Goal: Find specific page/section: Find specific page/section

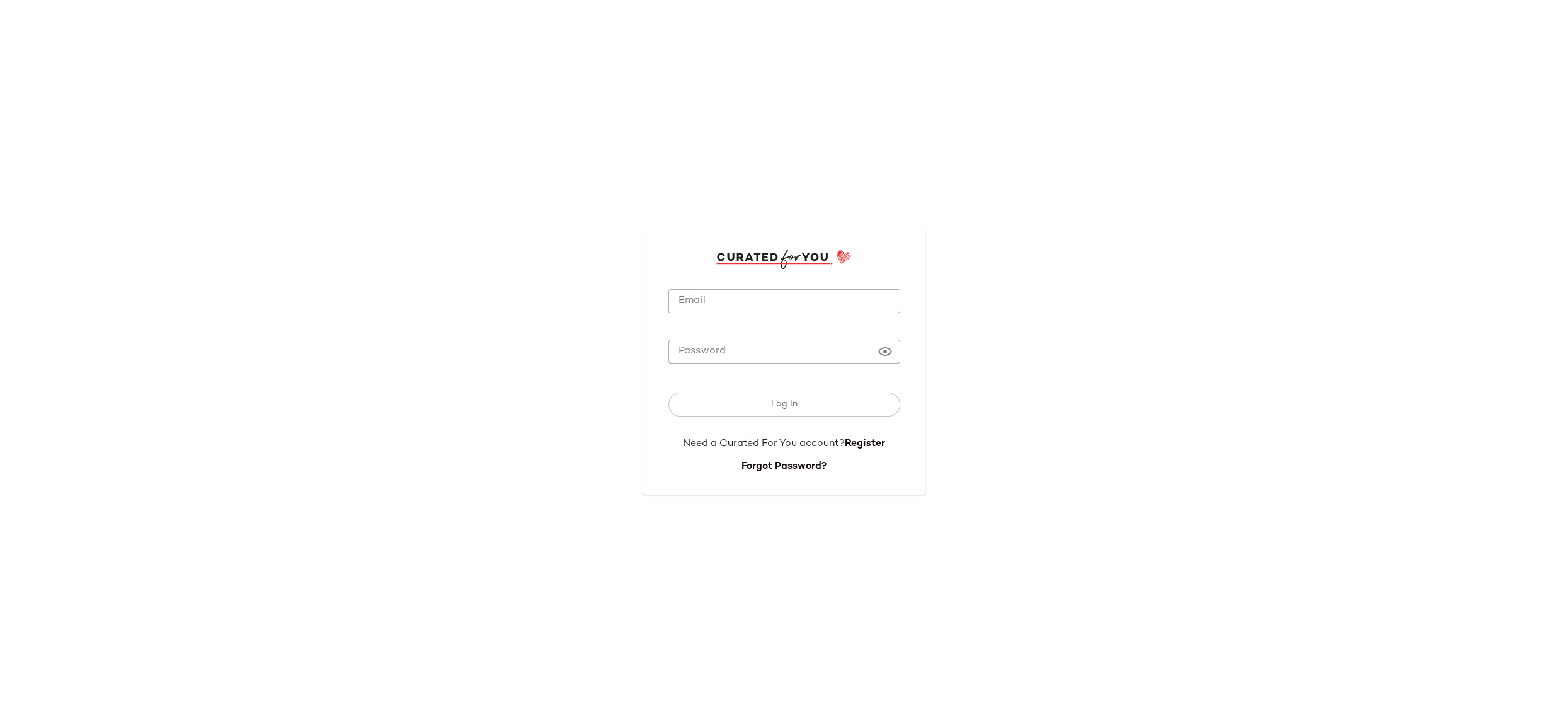
type input "**********"
click at [813, 305] on input "**********" at bounding box center [784, 301] width 232 height 24
click at [588, 346] on div "**********" at bounding box center [784, 362] width 1568 height 724
click at [668, 393] on button "Log In" at bounding box center [784, 405] width 232 height 24
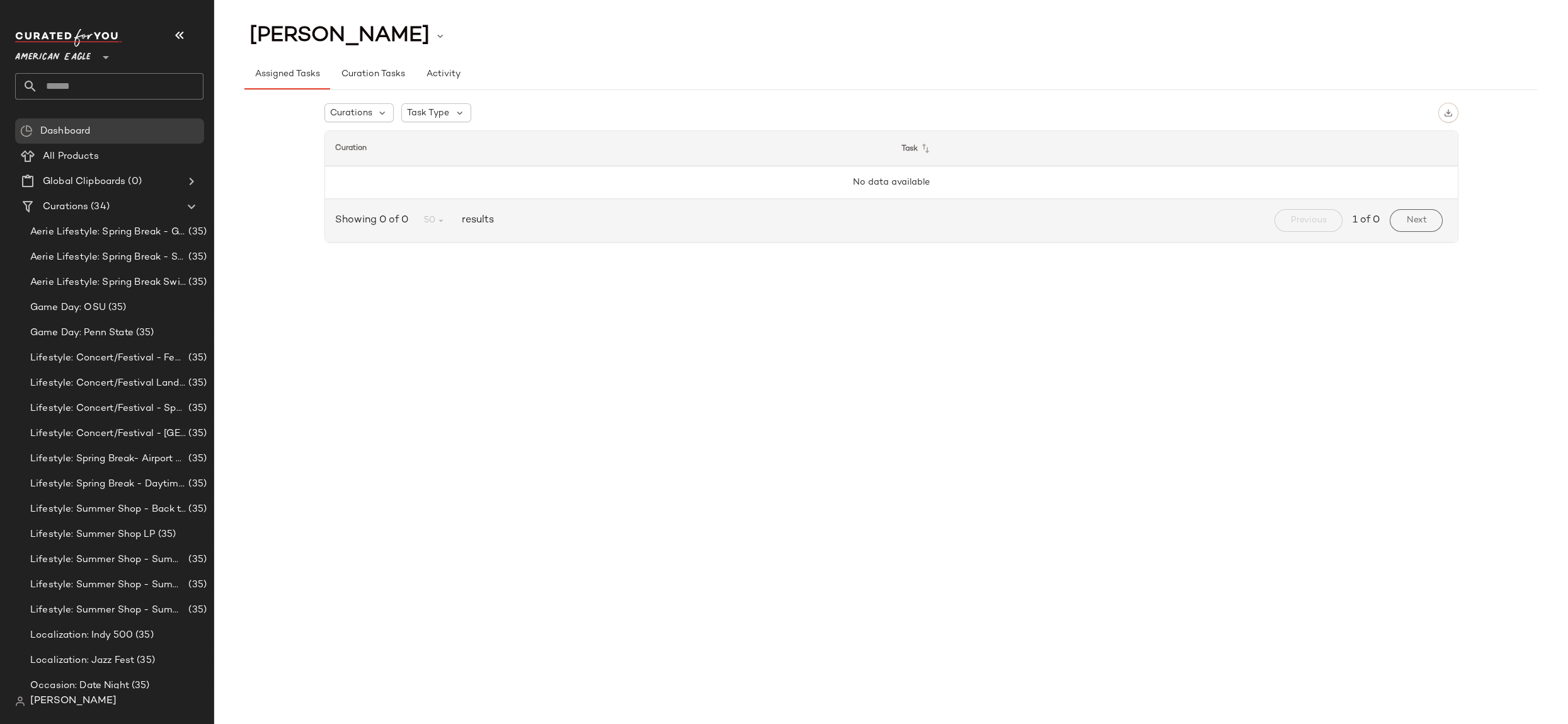
click at [65, 56] on span "American Eagle" at bounding box center [53, 54] width 76 height 23
drag, startPoint x: 71, startPoint y: 56, endPoint x: 85, endPoint y: 60, distance: 14.6
click at [78, 59] on span "American Eagle" at bounding box center [53, 54] width 76 height 23
click at [98, 61] on div at bounding box center [105, 49] width 18 height 32
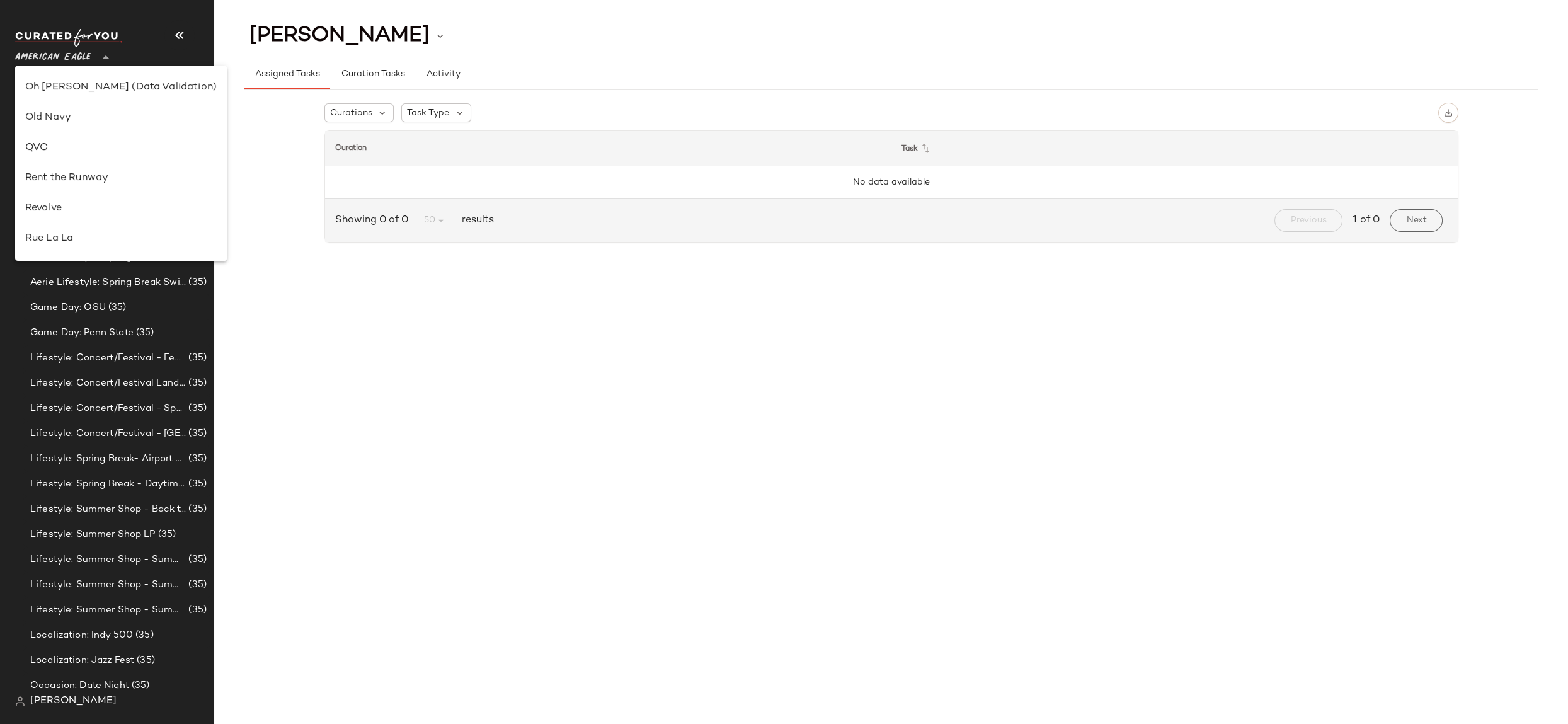
click at [91, 199] on div "Revolve" at bounding box center [121, 208] width 212 height 30
type input "**"
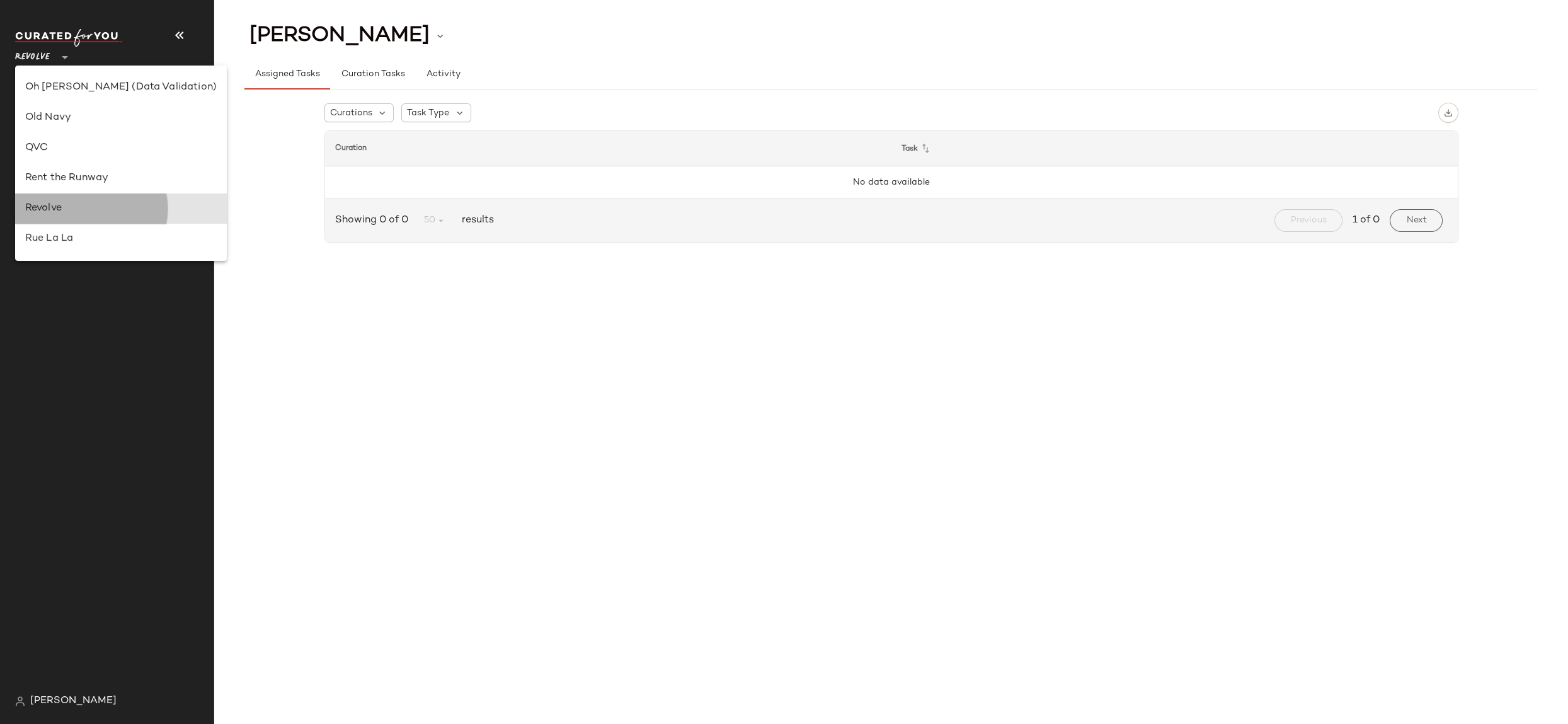
scroll to position [510, 0]
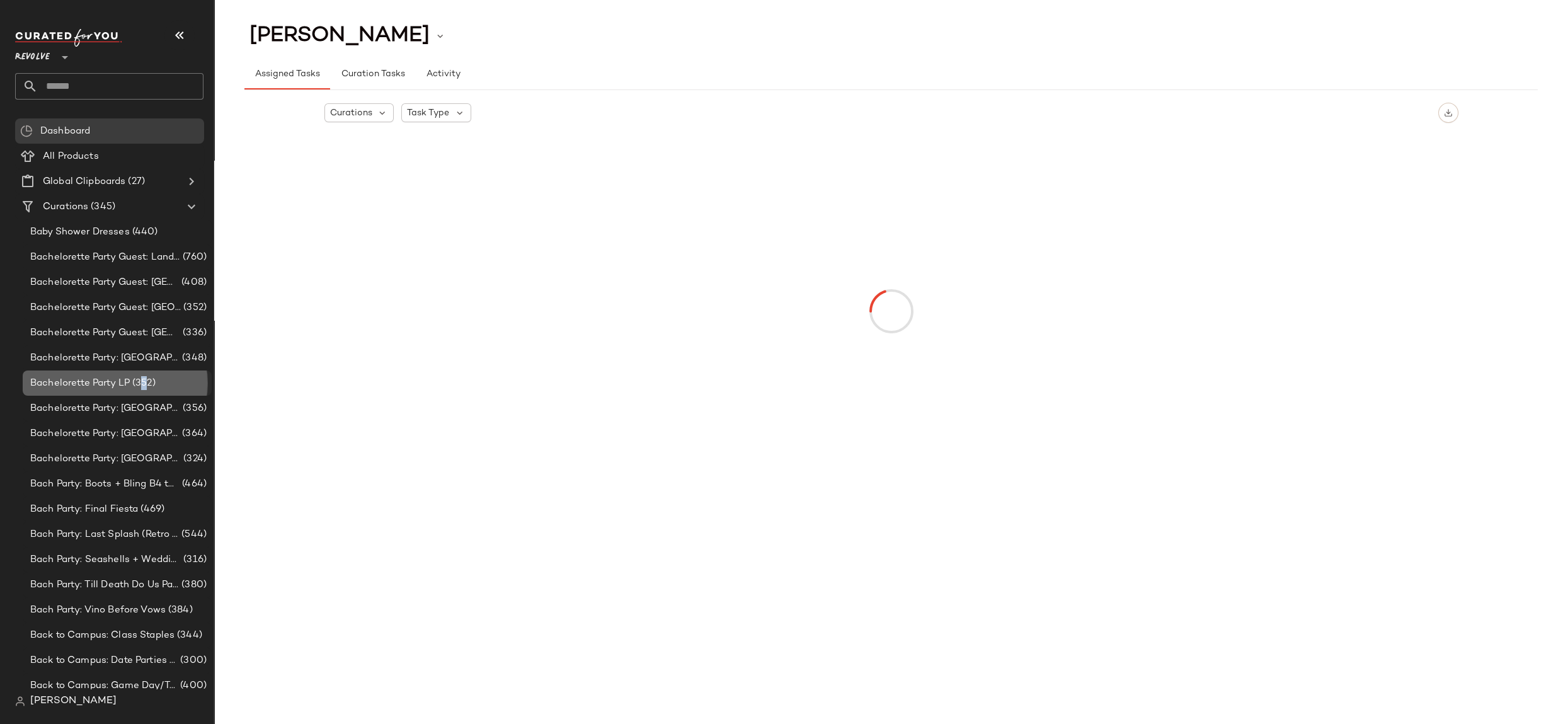
drag, startPoint x: 150, startPoint y: 379, endPoint x: 137, endPoint y: 377, distance: 13.2
click at [145, 378] on span "(352)" at bounding box center [143, 383] width 26 height 15
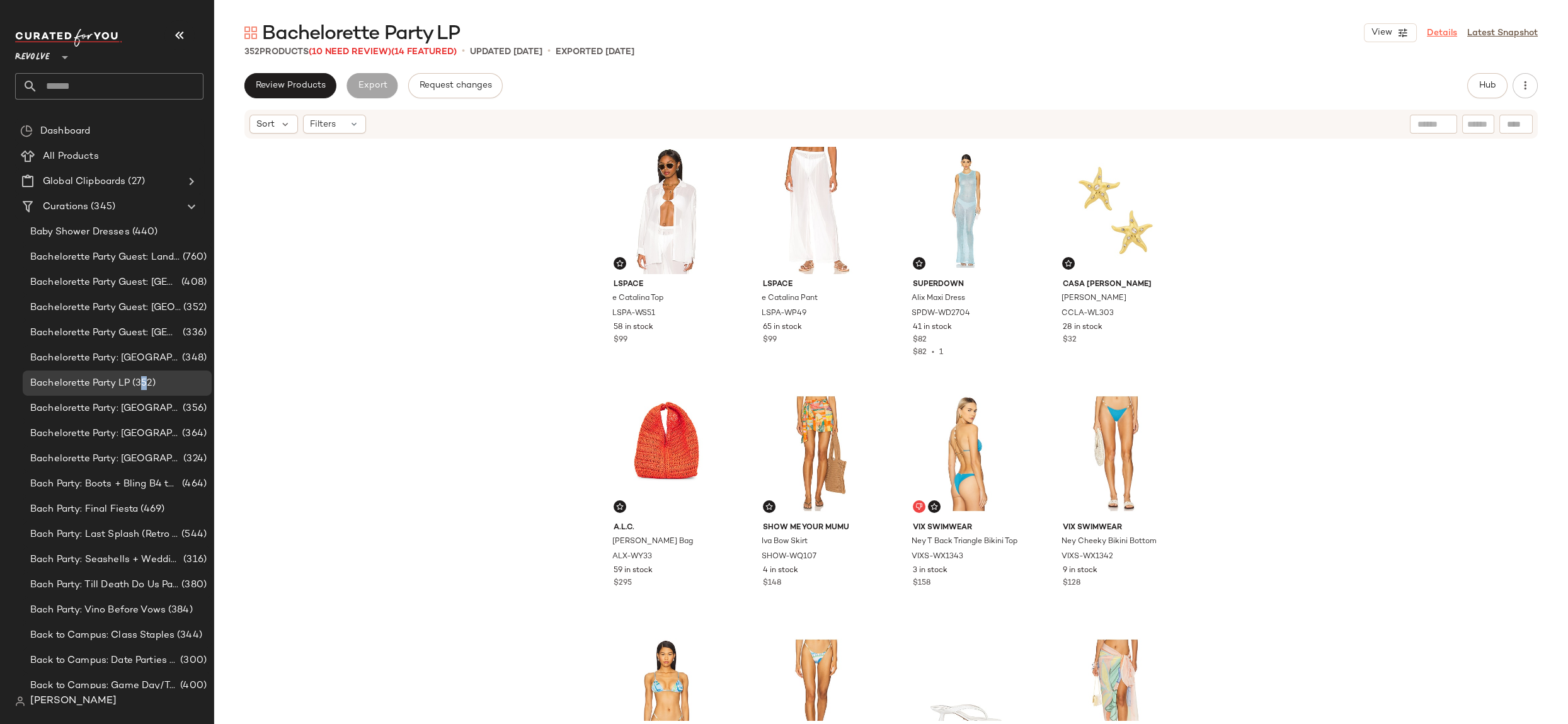
click at [1456, 32] on link "Details" at bounding box center [1442, 33] width 30 height 13
click at [1486, 78] on button "Hub" at bounding box center [1488, 85] width 40 height 25
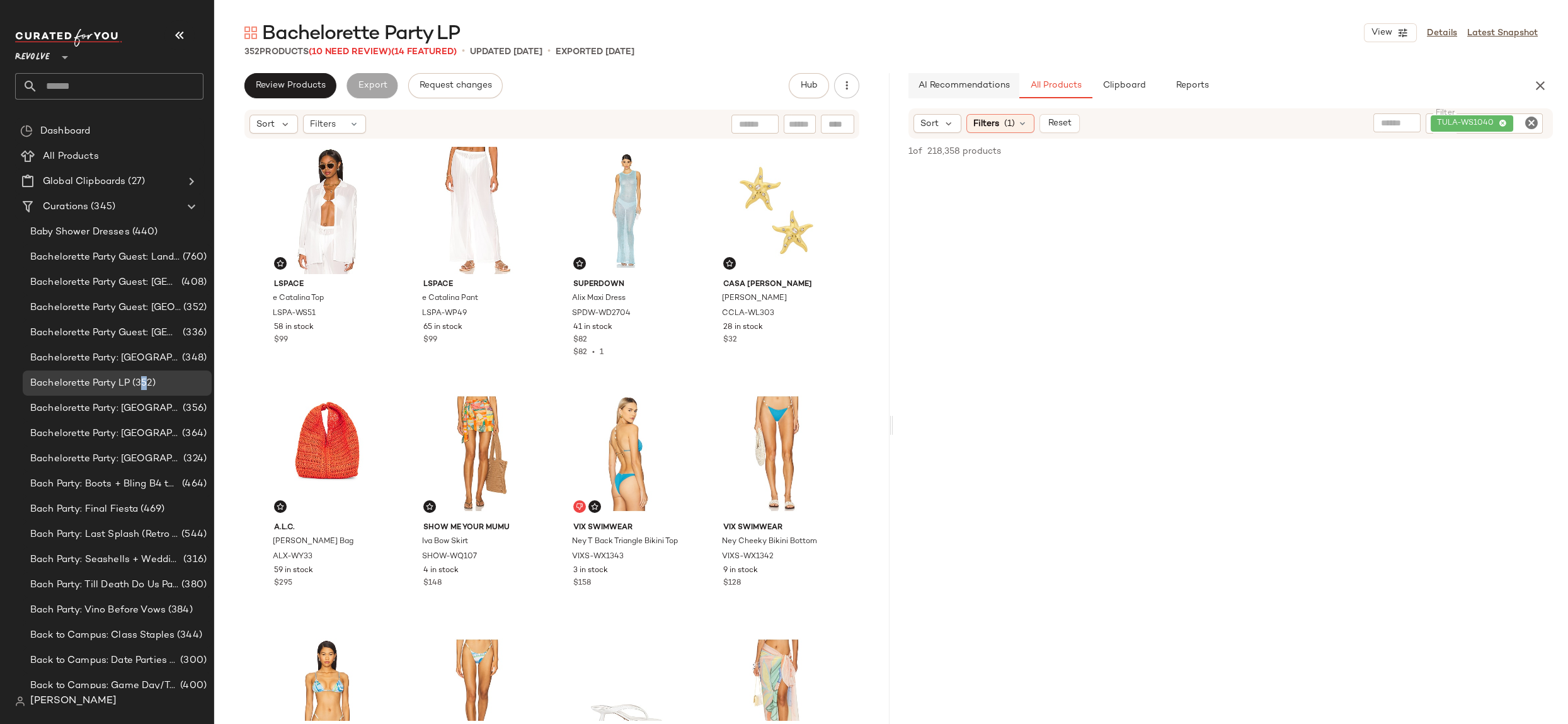
click at [960, 90] on span "AI Recommendations" at bounding box center [963, 86] width 92 height 10
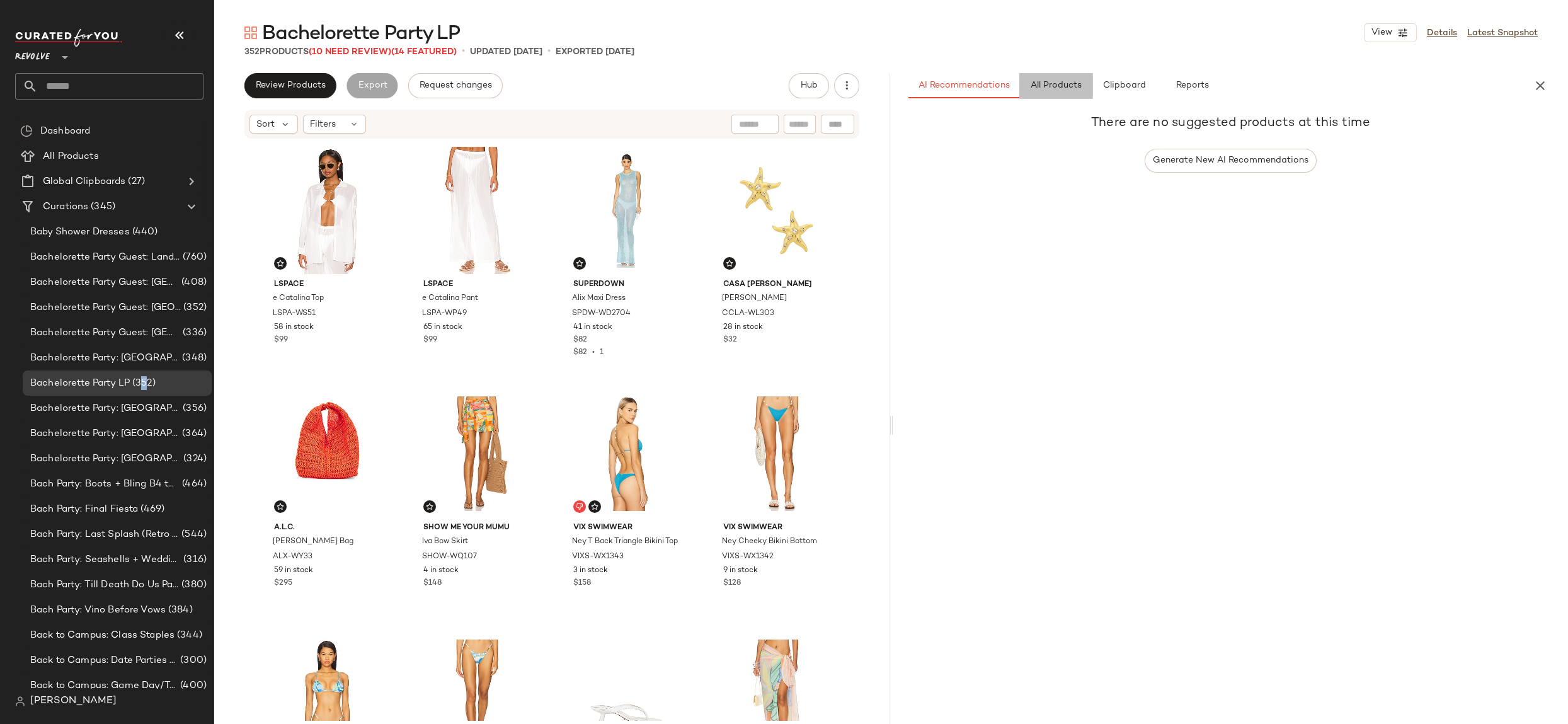
click at [1079, 87] on span "All Products" at bounding box center [1056, 86] width 52 height 10
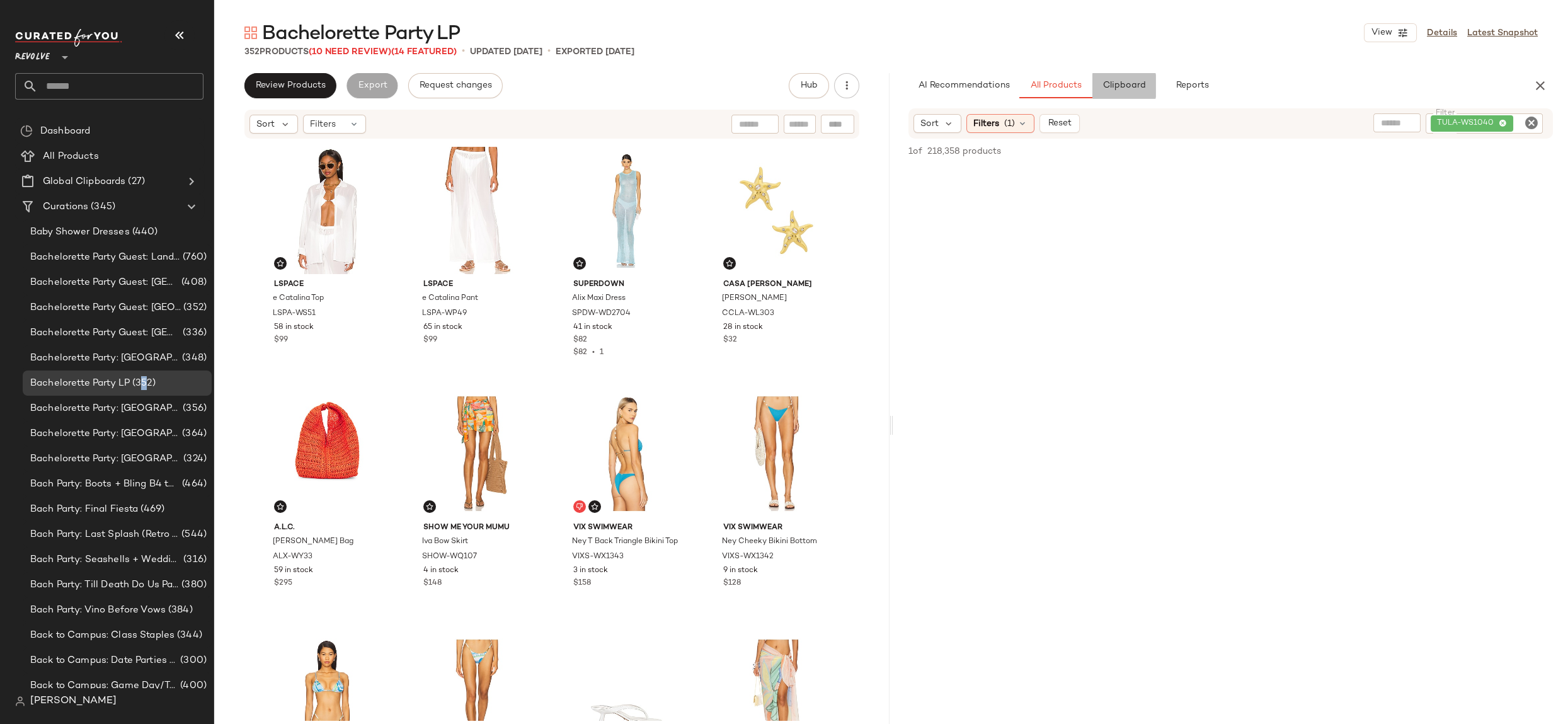
click at [1126, 86] on span "Clipboard" at bounding box center [1124, 86] width 44 height 10
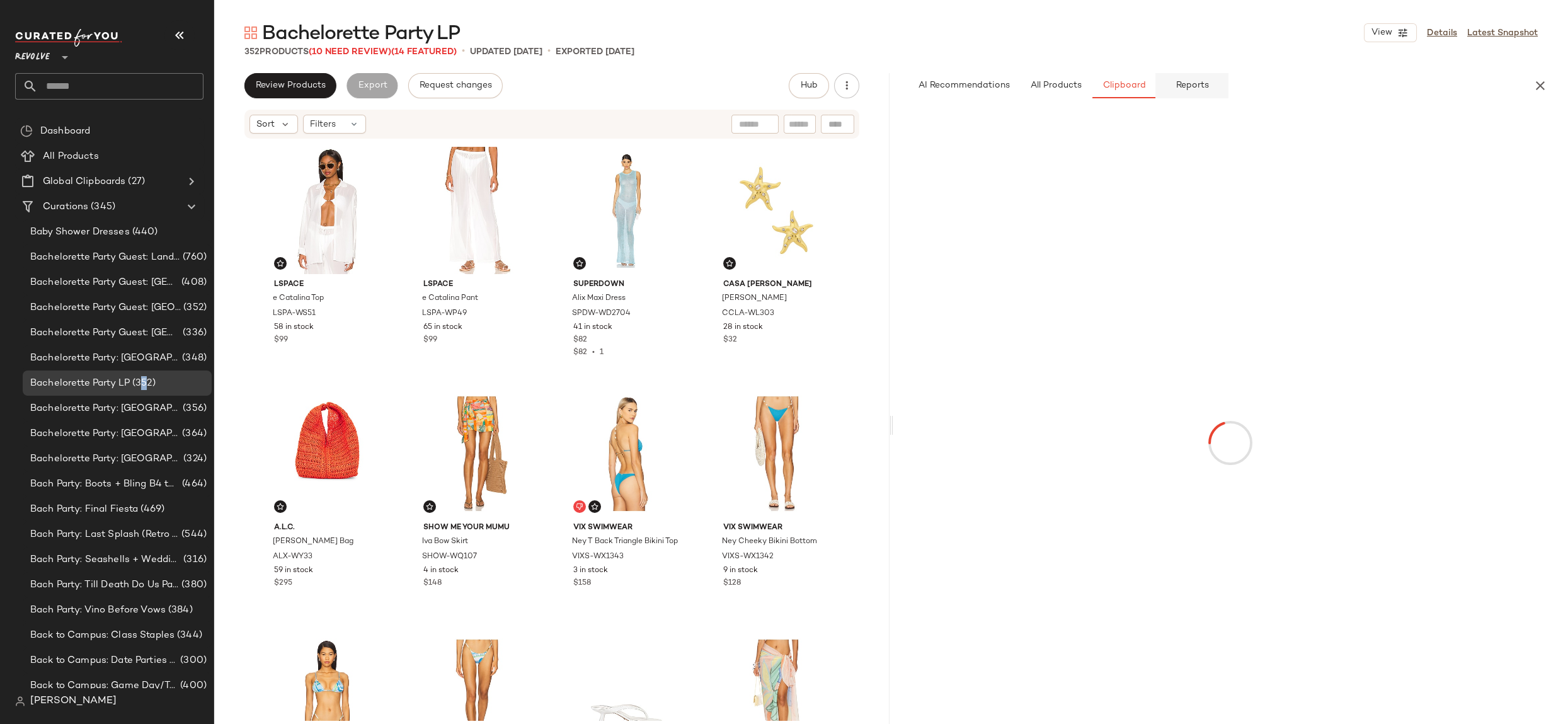
click at [1176, 87] on span "Reports" at bounding box center [1191, 86] width 33 height 10
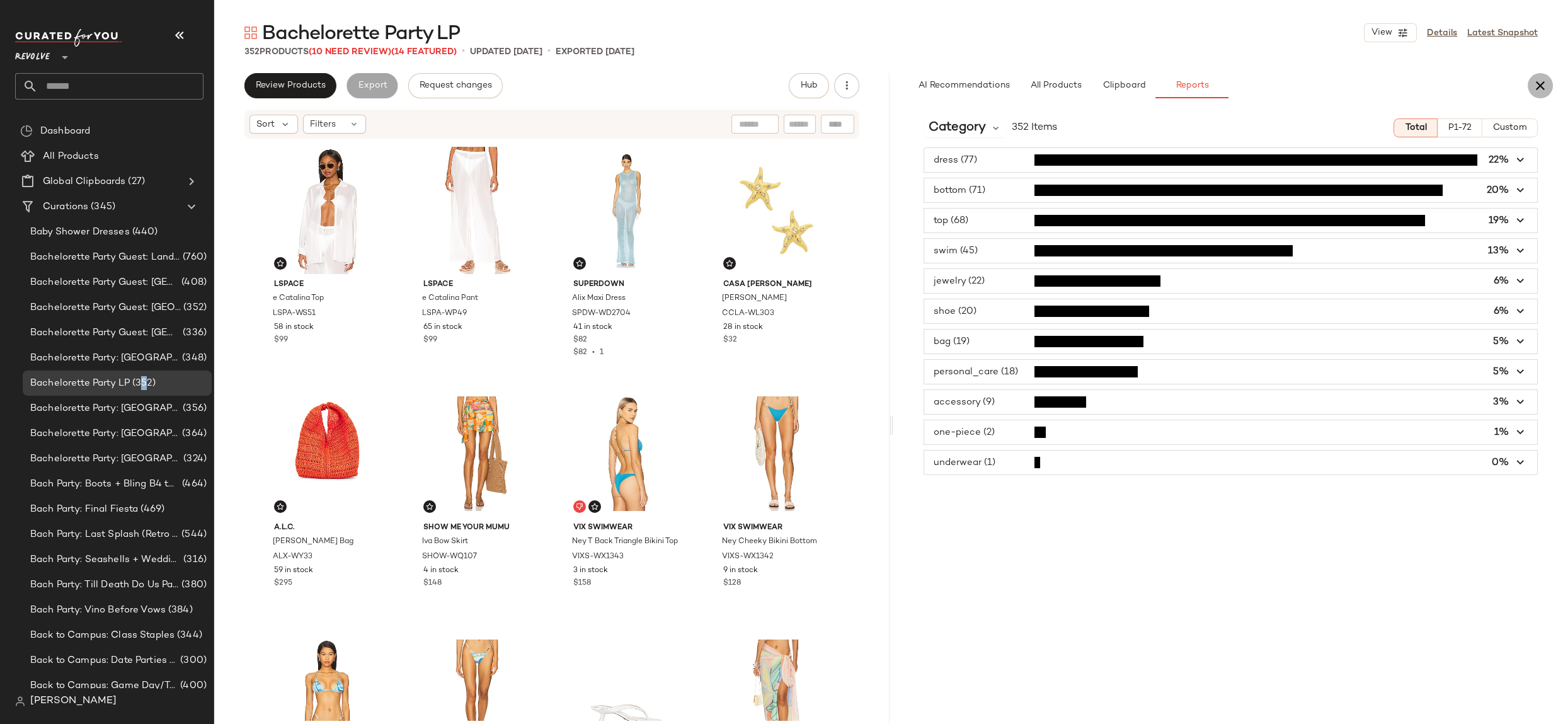
click at [1542, 86] on icon "button" at bounding box center [1541, 86] width 15 height 15
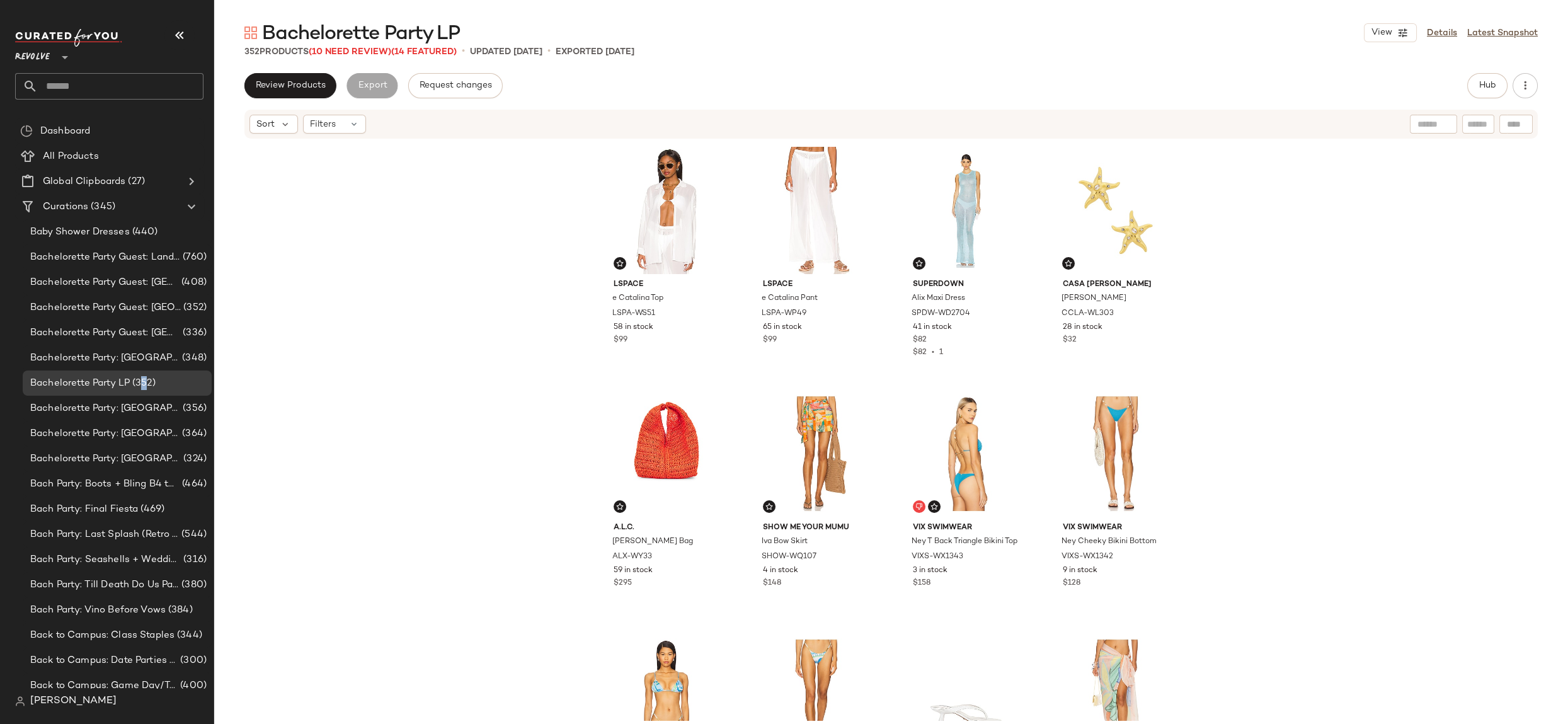
click at [251, 36] on img at bounding box center [251, 33] width 13 height 13
click at [342, 124] on div "Filters" at bounding box center [335, 124] width 63 height 19
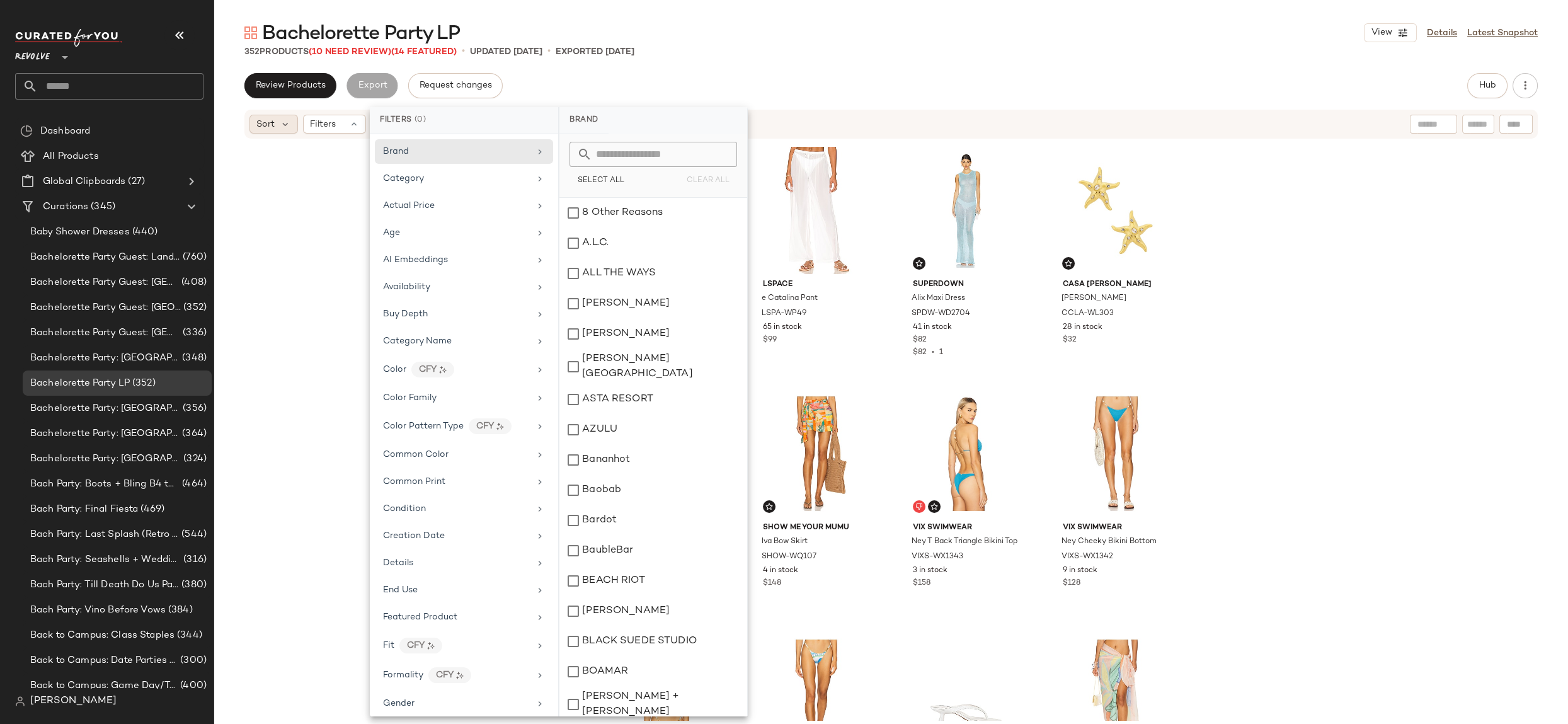
click at [293, 124] on div "Sort" at bounding box center [274, 124] width 48 height 19
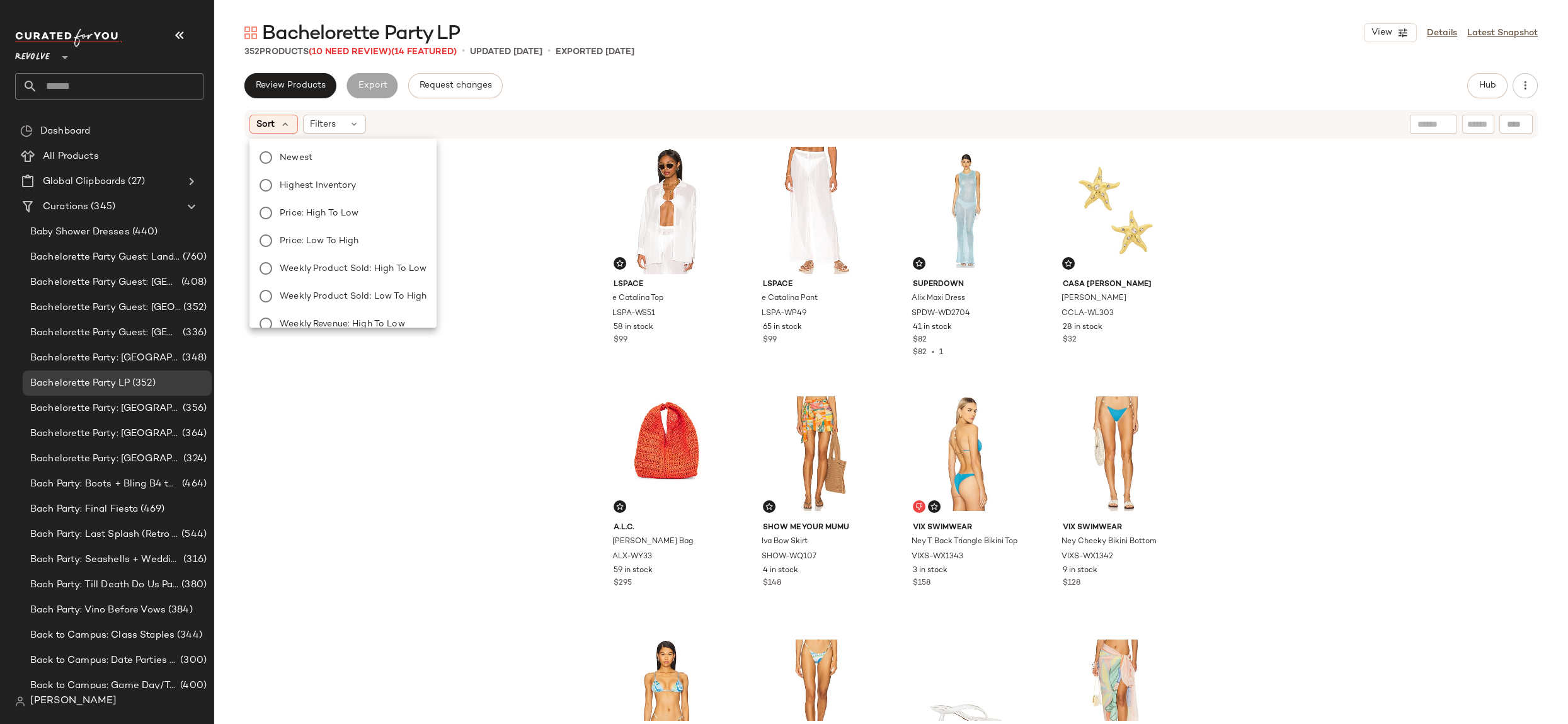
click at [529, 120] on div "Sort Filters" at bounding box center [809, 124] width 1119 height 19
